Goal: Transaction & Acquisition: Purchase product/service

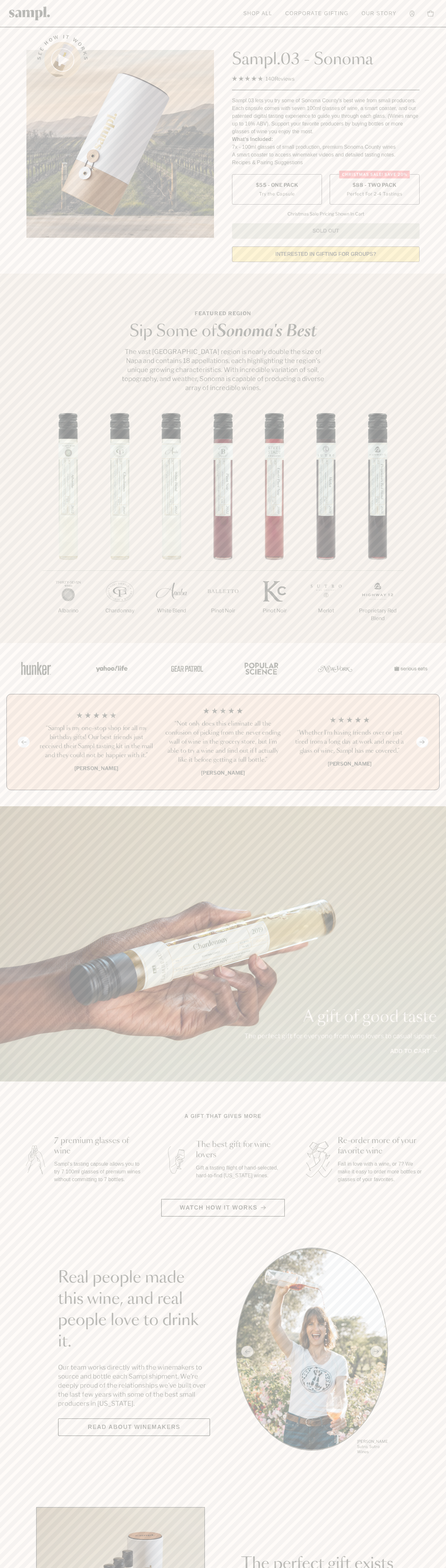
click at [374, 186] on span "$88 - Two Pack" at bounding box center [374, 185] width 44 height 7
click at [223, 742] on h3 "“Not only does this eliminate all the confusion of picking from the never endin…" at bounding box center [223, 741] width 116 height 45
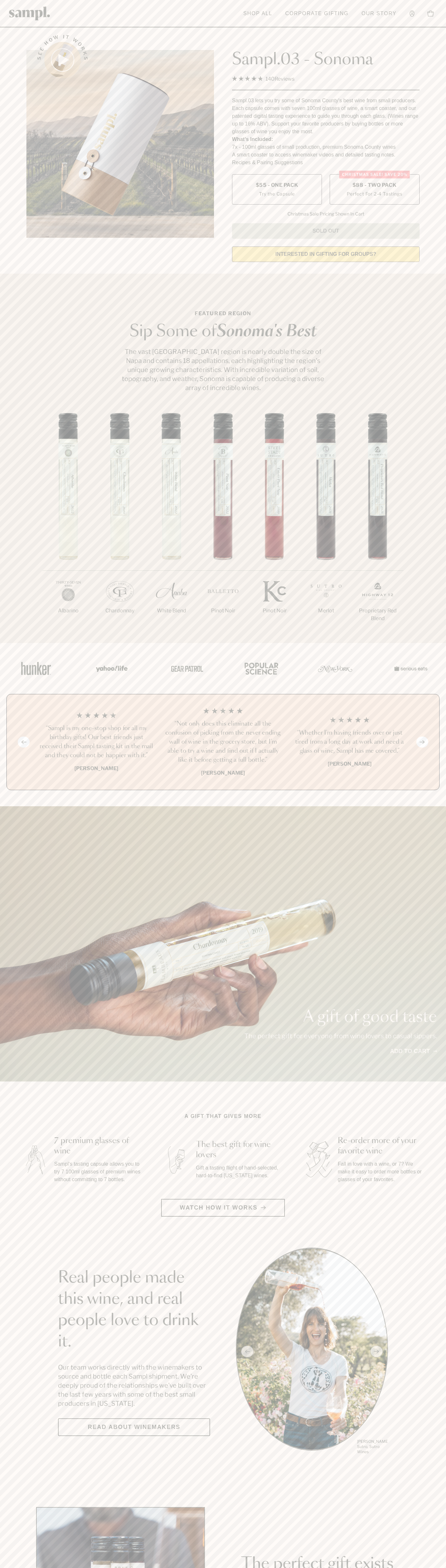
click at [422, 13] on header "Toggle navigation menu Shop All Corporate Gifting Our Story Account Story Shop …" at bounding box center [223, 13] width 446 height 28
click at [419, 939] on div "A gift of good taste The perfect gift for everyone from wine lovers to casual s…" at bounding box center [223, 944] width 446 height 276
click at [400, 1568] on html "Skip to main content Toggle navigation menu Shop All Corporate Gifting Our Stor…" at bounding box center [223, 1513] width 446 height 3026
click at [9, 1149] on section "A gift that gives more 7 premium glasses of wine Sampl's tasting capsule allows…" at bounding box center [223, 1164] width 446 height 104
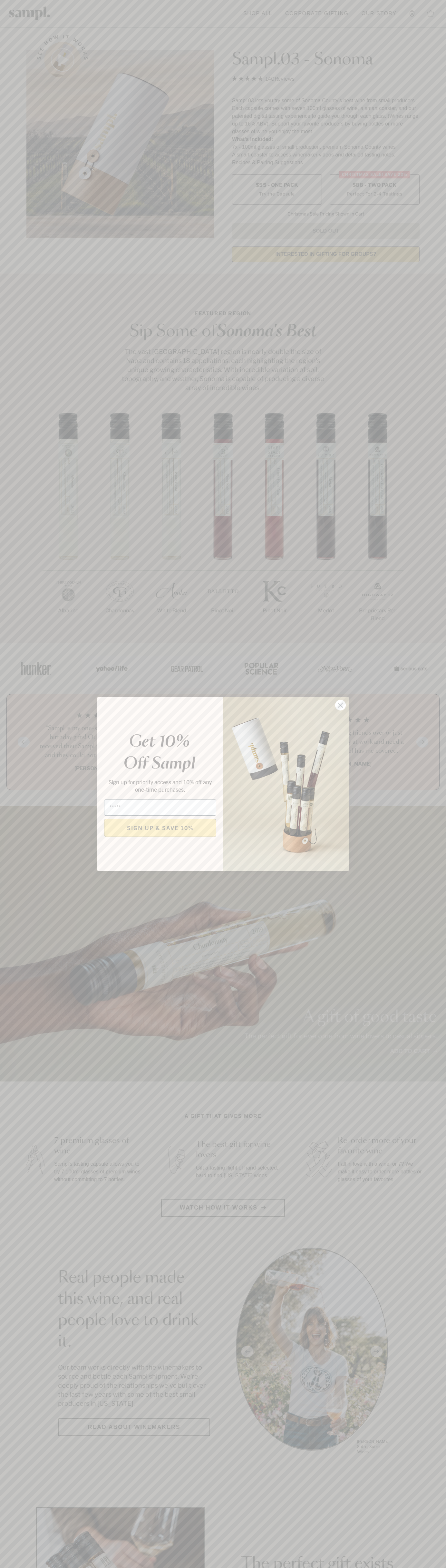
click at [341, 705] on icon "Close dialog" at bounding box center [341, 705] width 5 height 5
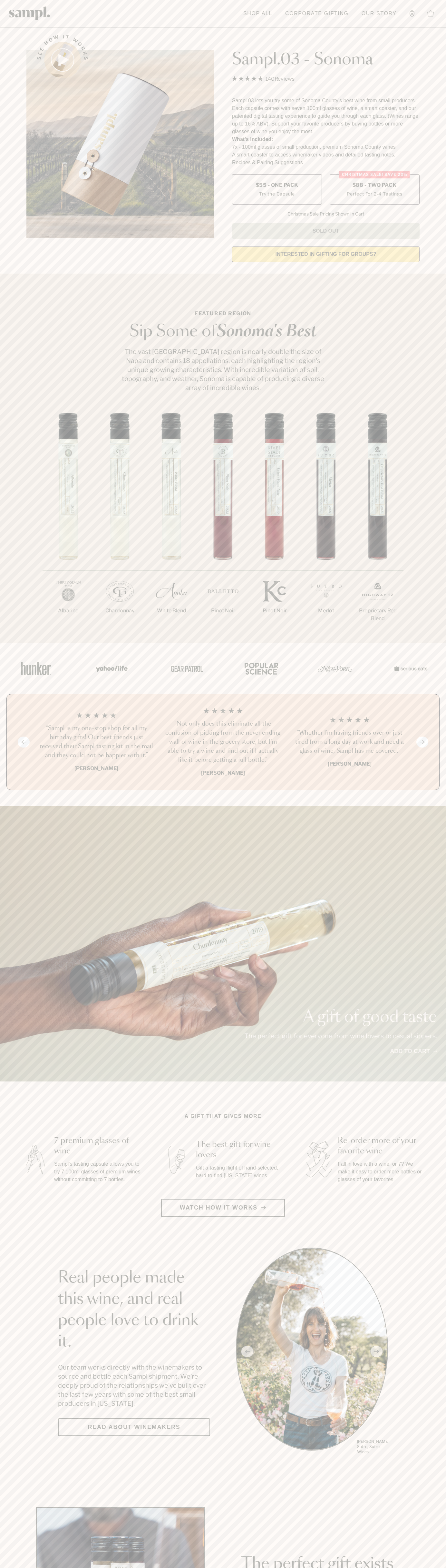
click at [374, 186] on span "$88 - Two Pack" at bounding box center [374, 185] width 44 height 7
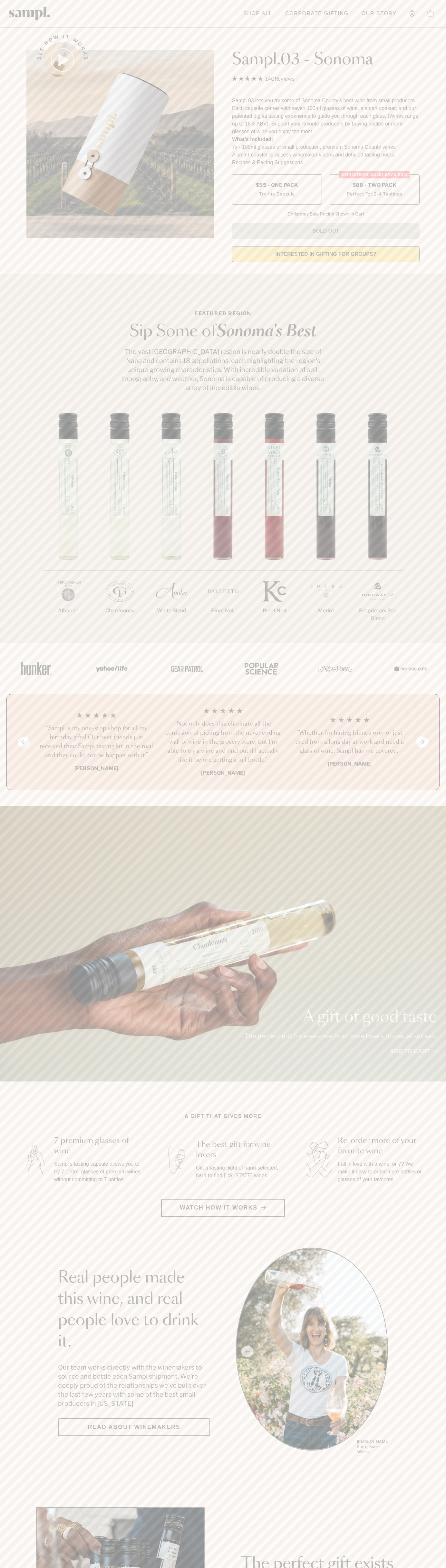
click at [223, 742] on h3 "“Not only does this eliminate all the confusion of picking from the never endin…" at bounding box center [223, 741] width 116 height 45
